Goal: Transaction & Acquisition: Obtain resource

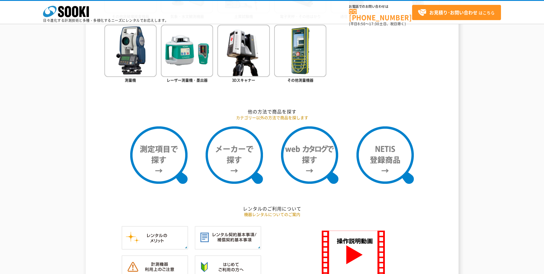
scroll to position [373, 0]
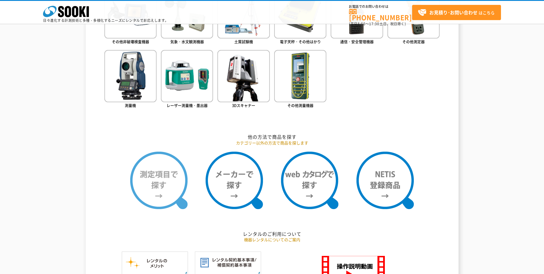
drag, startPoint x: 153, startPoint y: 151, endPoint x: 152, endPoint y: 157, distance: 6.0
click at [153, 151] on img at bounding box center [158, 179] width 57 height 57
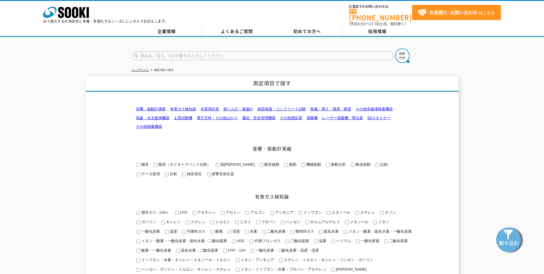
drag, startPoint x: 162, startPoint y: 60, endPoint x: 172, endPoint y: 52, distance: 12.7
click at [162, 60] on form at bounding box center [272, 56] width 281 height 16
click at [172, 52] on input "text" at bounding box center [263, 55] width 262 height 9
type input "し"
type input "シュミットLIVE"
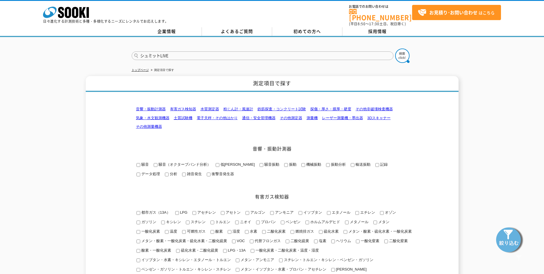
click at [395, 48] on button at bounding box center [402, 55] width 14 height 14
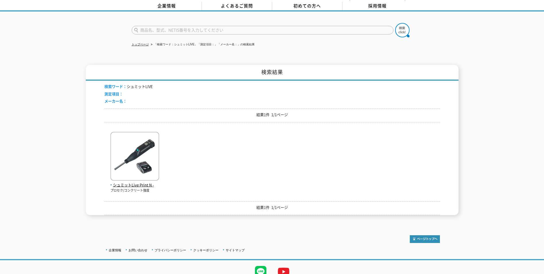
scroll to position [48, 0]
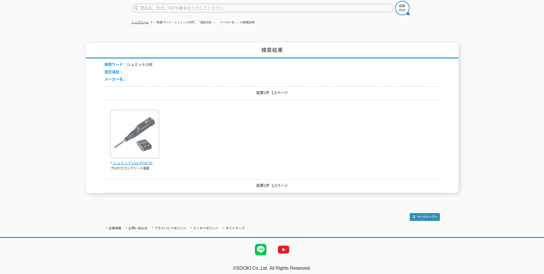
click at [145, 161] on span "シュミットLive Print N -" at bounding box center [134, 163] width 49 height 6
